Goal: Find specific page/section: Find specific page/section

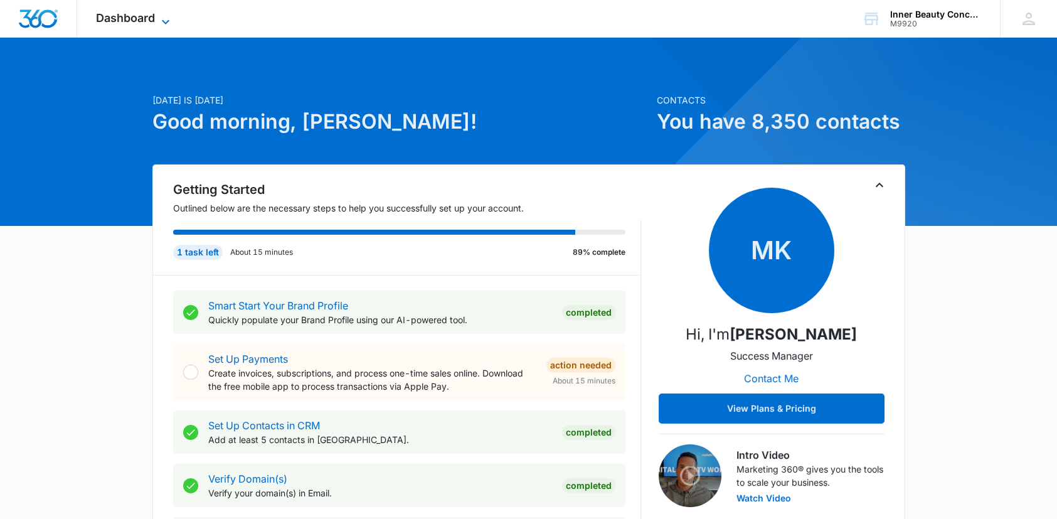
click at [164, 17] on icon at bounding box center [165, 21] width 15 height 15
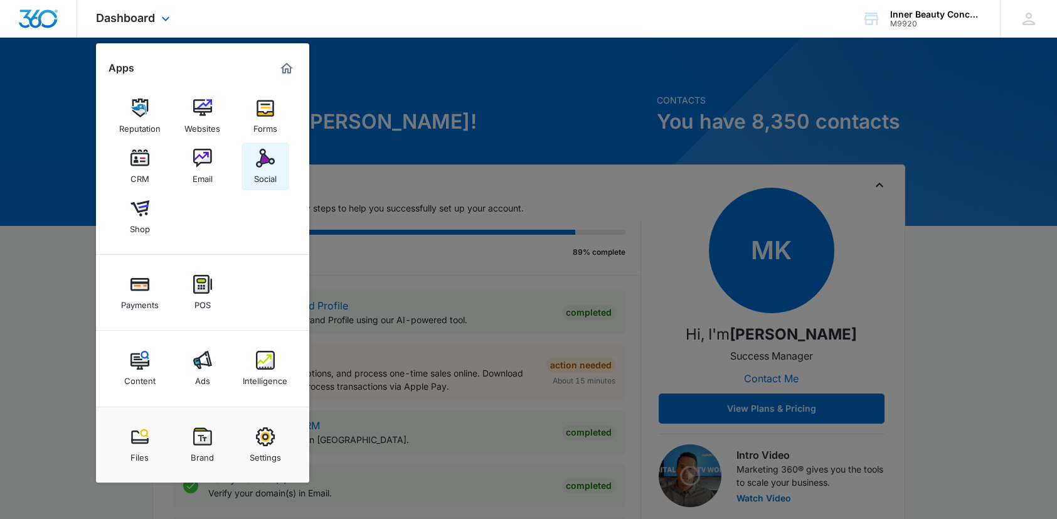
click at [263, 152] on img at bounding box center [265, 158] width 19 height 19
